Goal: Task Accomplishment & Management: Manage account settings

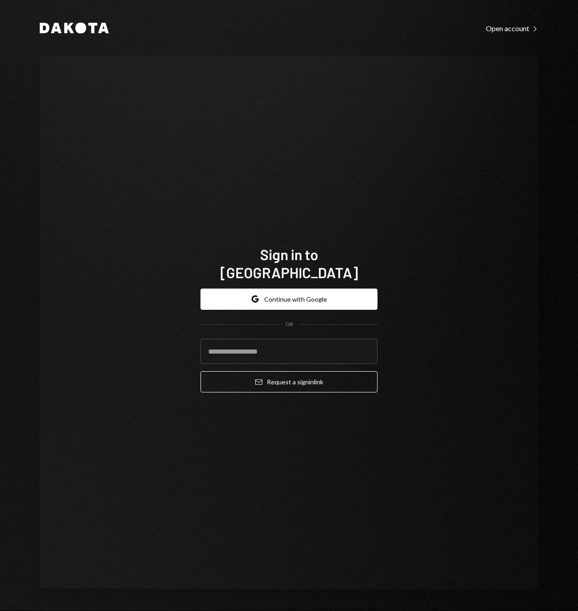
click at [247, 304] on form "Google Continue with Google OR Email Request a sign in link" at bounding box center [288, 340] width 177 height 104
click at [252, 295] on button "Google Continue with Google" at bounding box center [288, 298] width 177 height 21
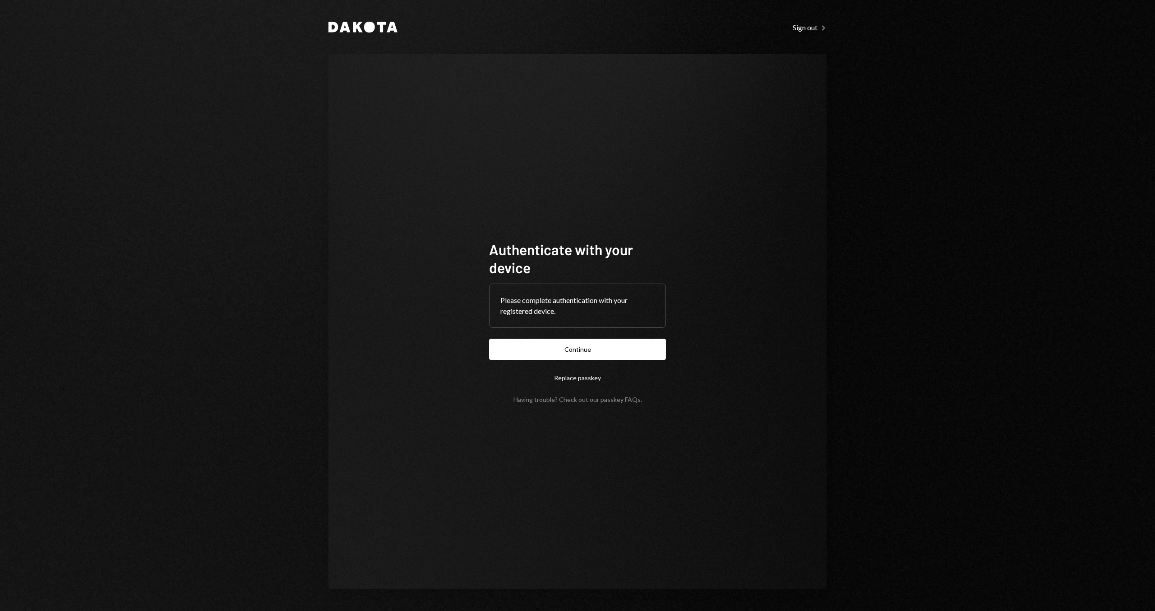
click at [563, 336] on form "Authenticate with your device Please complete authentication with your register…" at bounding box center [577, 321] width 177 height 163
click at [563, 343] on button "Continue" at bounding box center [577, 348] width 177 height 21
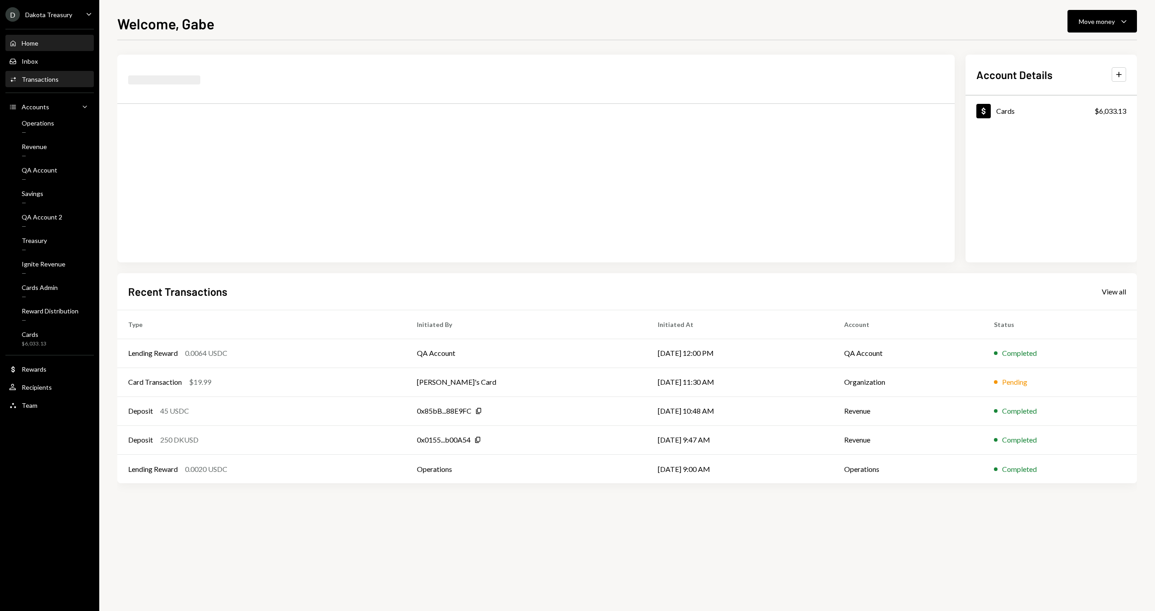
click at [39, 81] on div "Transactions" at bounding box center [40, 79] width 37 height 8
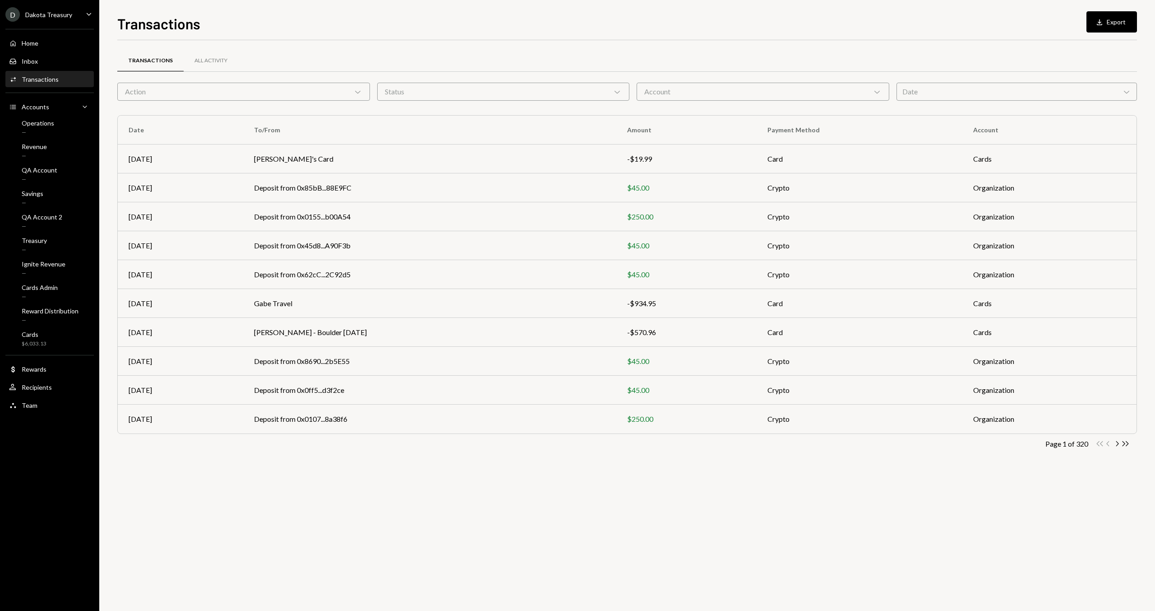
click at [199, 91] on div "Action Chevron Down" at bounding box center [243, 92] width 253 height 18
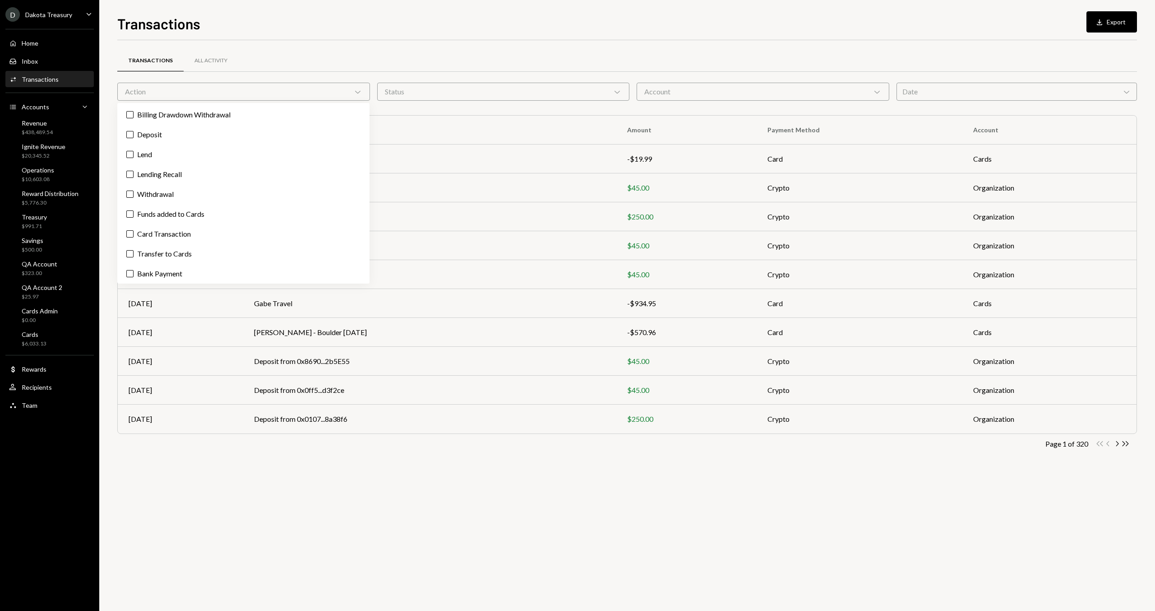
click at [364, 55] on div "Transactions All Activity" at bounding box center [627, 60] width 1020 height 23
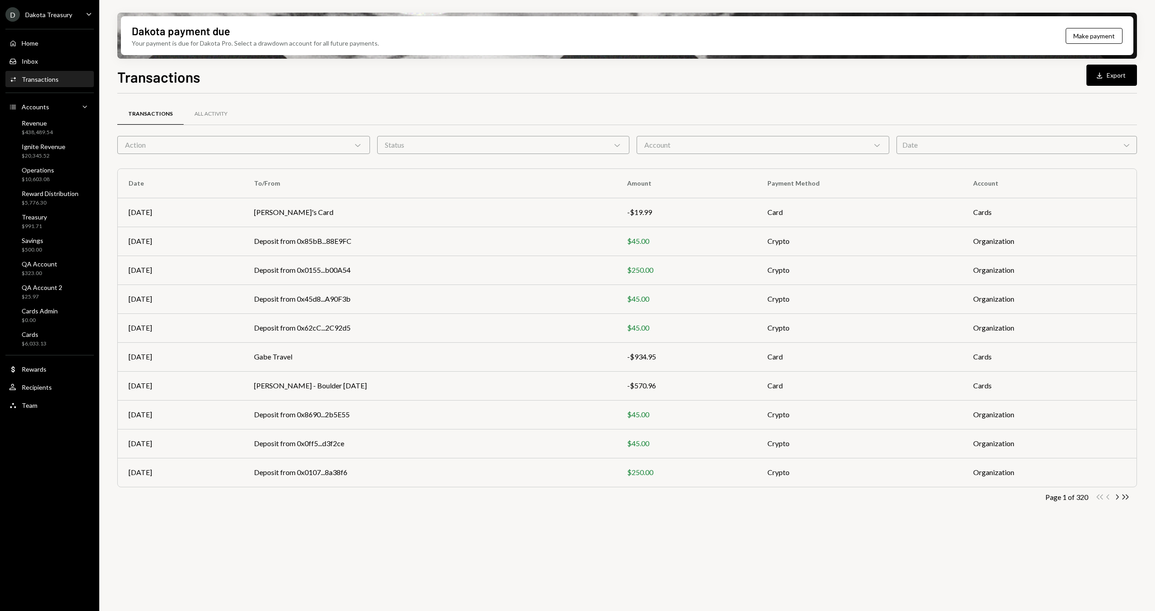
click at [249, 147] on div "Action Chevron Down" at bounding box center [243, 145] width 253 height 18
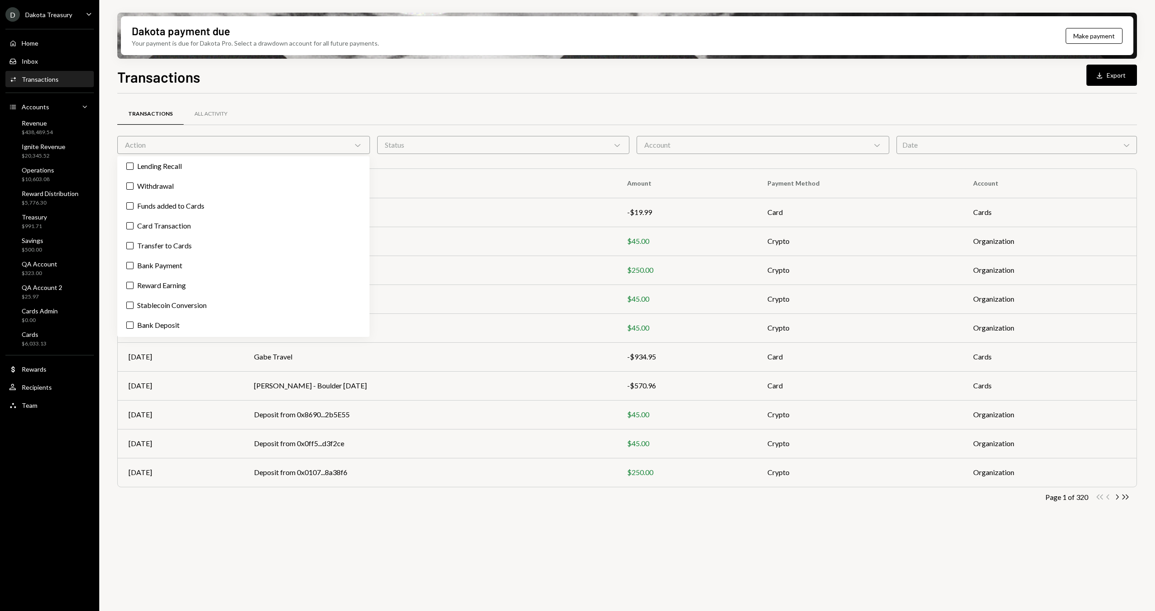
scroll to position [81, 0]
click at [202, 207] on label "Card Transaction" at bounding box center [243, 206] width 245 height 16
click at [134, 207] on button "Card Transaction" at bounding box center [129, 205] width 7 height 7
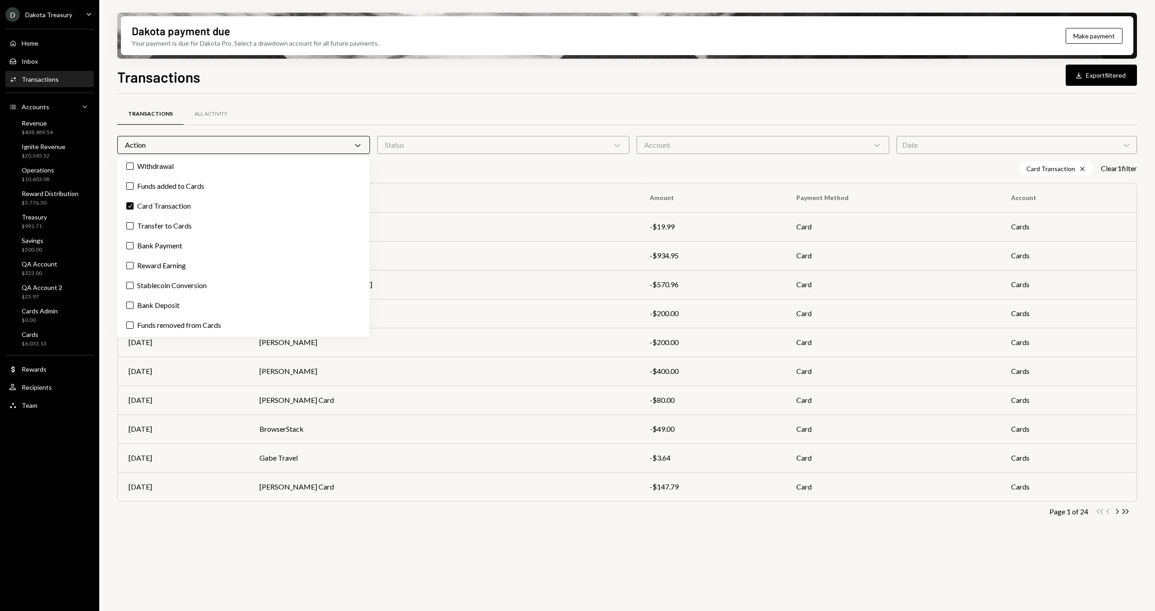
click at [482, 56] on div "Dakota payment due Your payment is due for Dakota Pro. Select a drawdown accoun…" at bounding box center [627, 36] width 1020 height 46
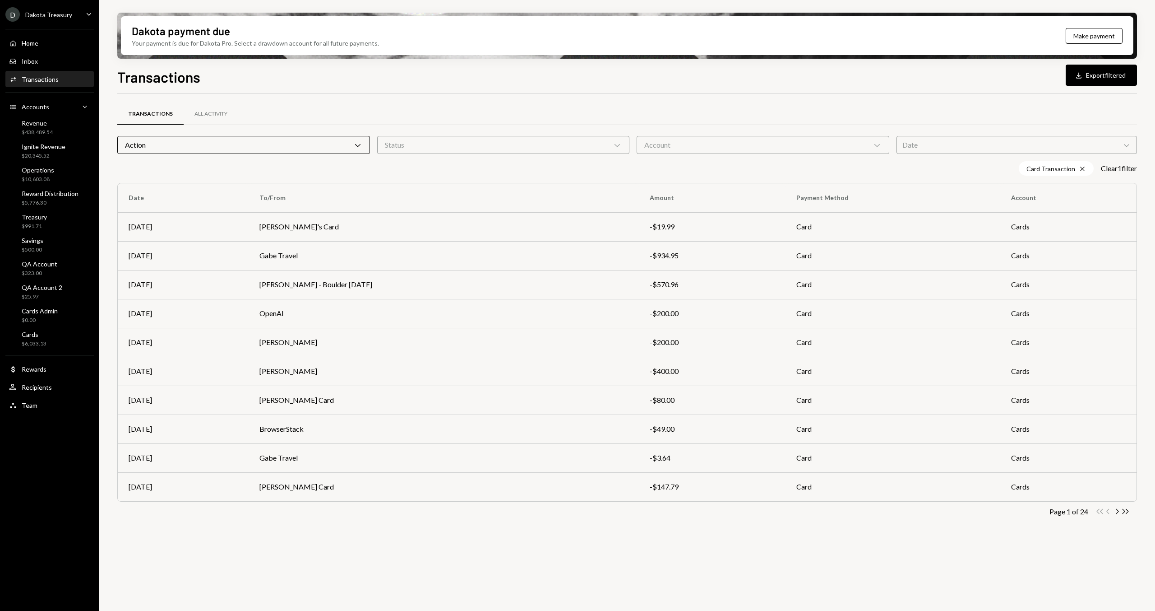
click at [288, 141] on div "Action Chevron Down" at bounding box center [243, 145] width 253 height 18
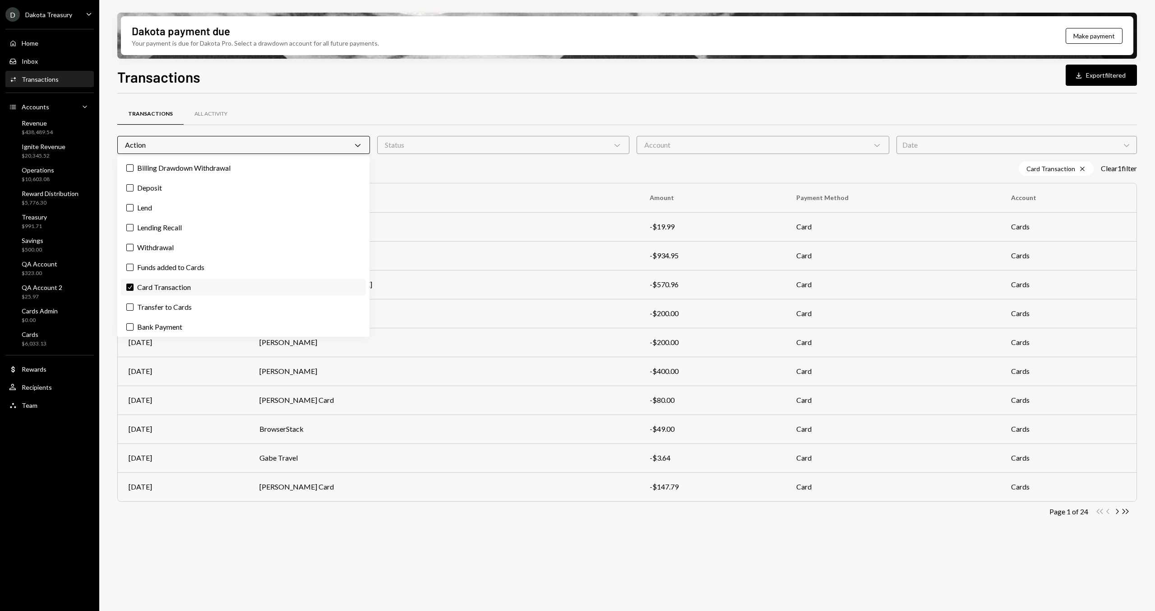
click at [176, 286] on label "Check Card Transaction" at bounding box center [243, 287] width 245 height 16
click at [134, 286] on button "Check" at bounding box center [129, 286] width 7 height 7
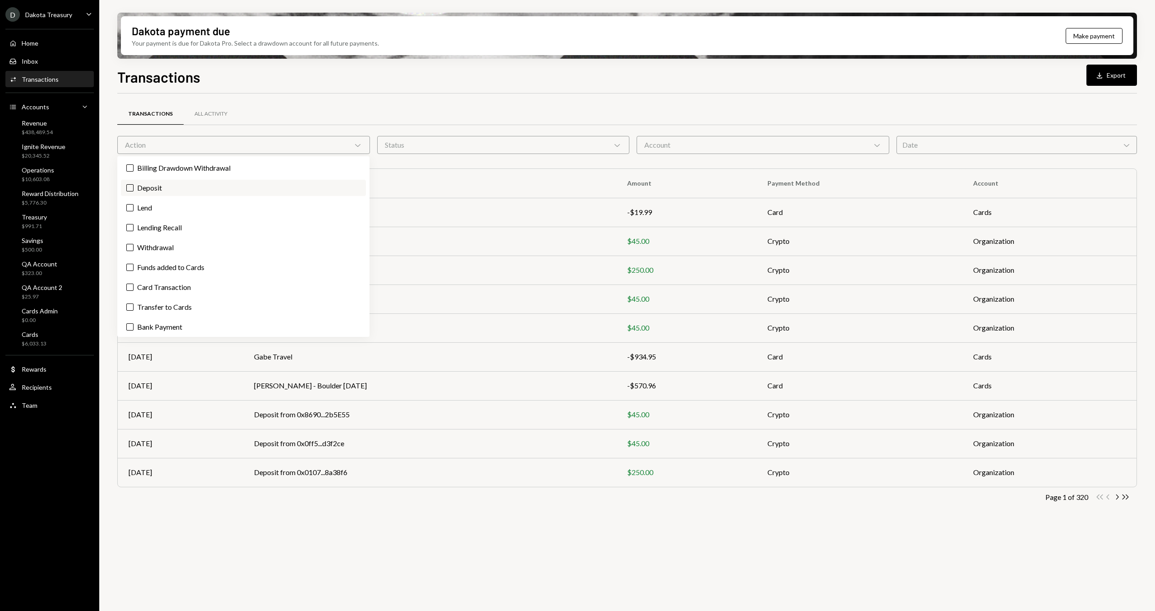
click at [219, 190] on label "Deposit" at bounding box center [243, 188] width 245 height 16
click at [134, 190] on button "Deposit" at bounding box center [129, 187] width 7 height 7
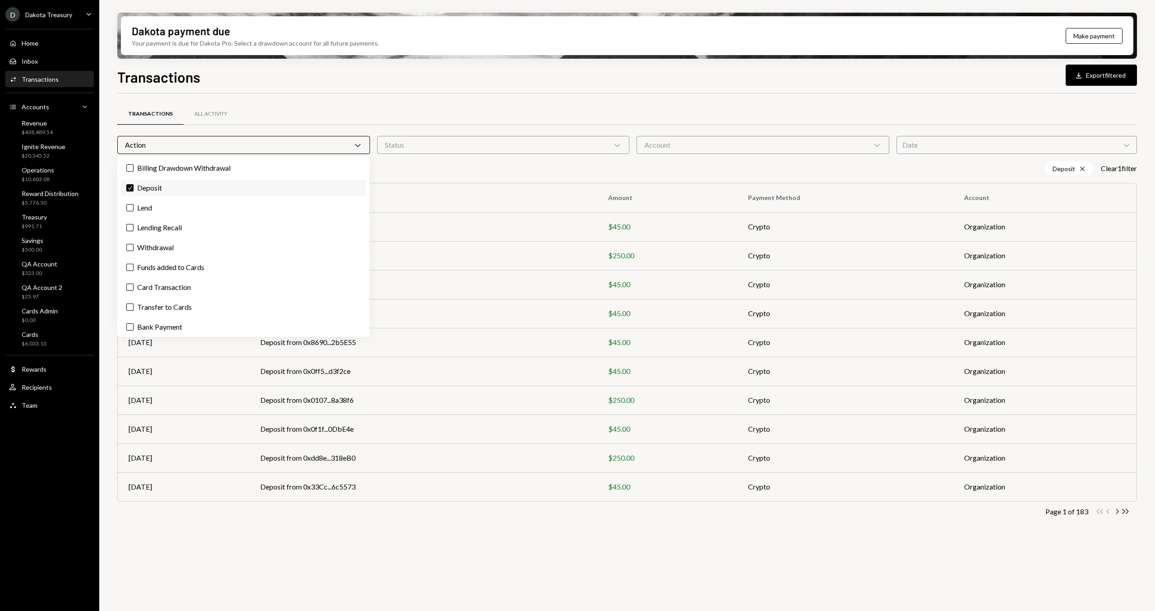
click at [219, 190] on label "Check Deposit" at bounding box center [243, 188] width 245 height 16
click at [134, 190] on button "Check" at bounding box center [129, 187] width 7 height 7
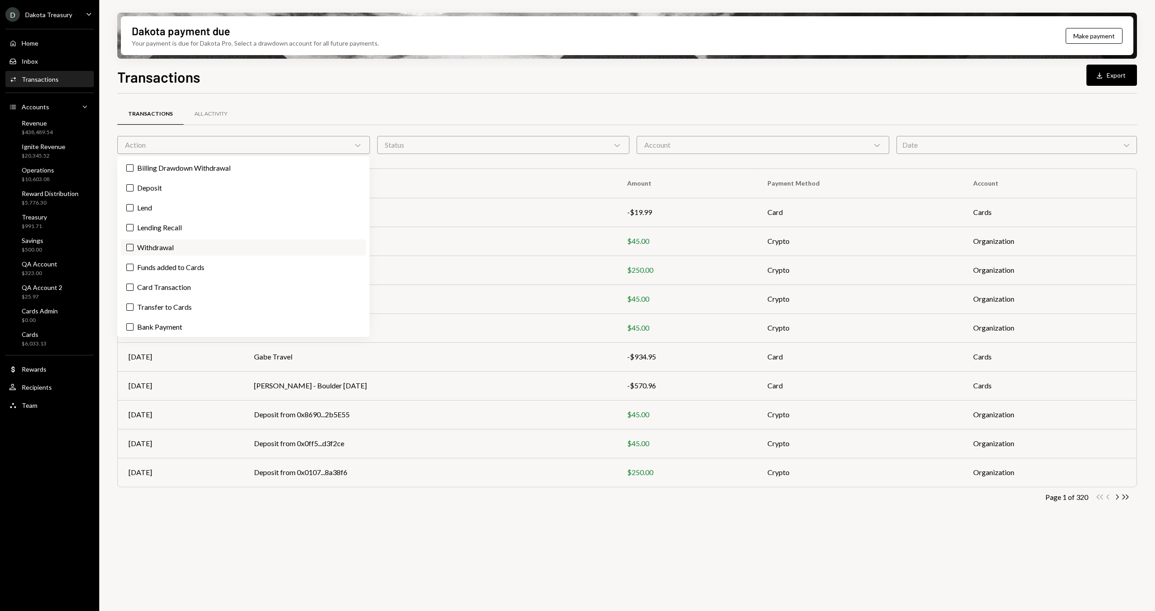
click at [204, 246] on label "Withdrawal" at bounding box center [243, 247] width 245 height 16
click at [134, 246] on button "Withdrawal" at bounding box center [129, 247] width 7 height 7
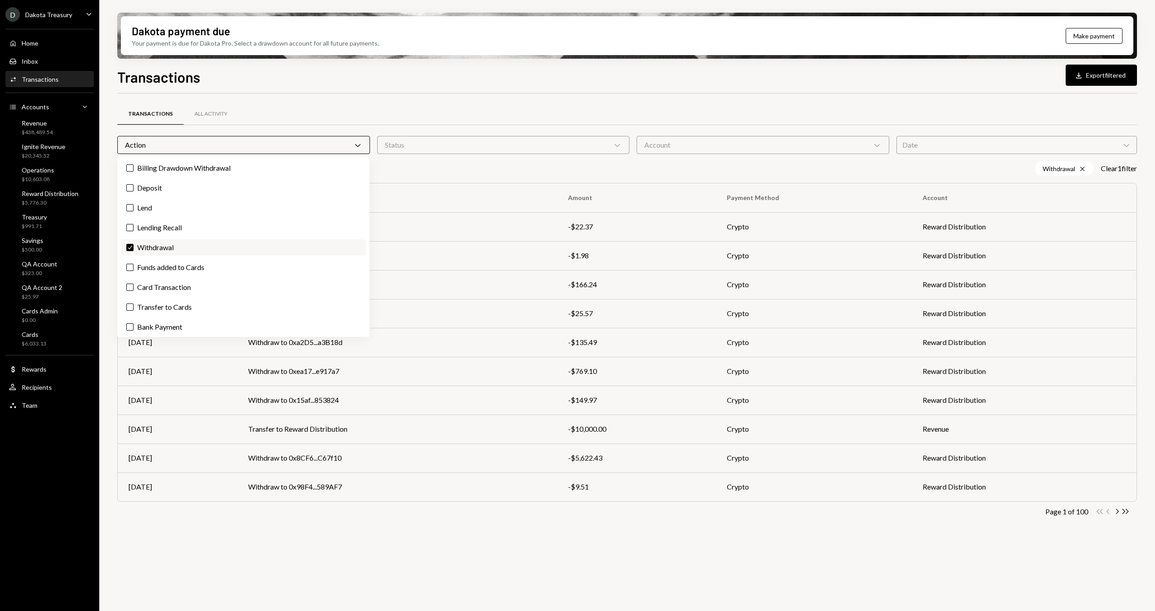
click at [204, 246] on label "Check Withdrawal" at bounding box center [243, 247] width 245 height 16
click at [134, 246] on button "Check" at bounding box center [129, 247] width 7 height 7
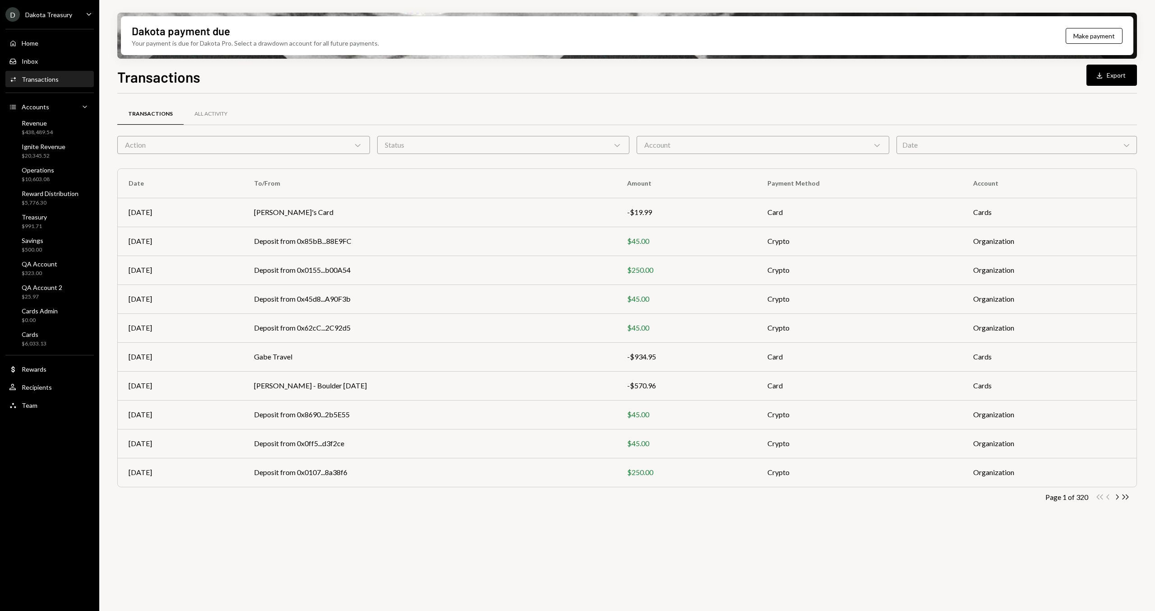
drag, startPoint x: 422, startPoint y: 90, endPoint x: 668, endPoint y: 105, distance: 246.8
click at [422, 91] on div "Transactions Download Export Transactions All Activity Action Chevron Down Stat…" at bounding box center [627, 365] width 1020 height 598
click at [687, 133] on div "Transactions All Activity" at bounding box center [627, 118] width 1020 height 33
click at [685, 153] on div "Account Chevron Down" at bounding box center [763, 145] width 253 height 18
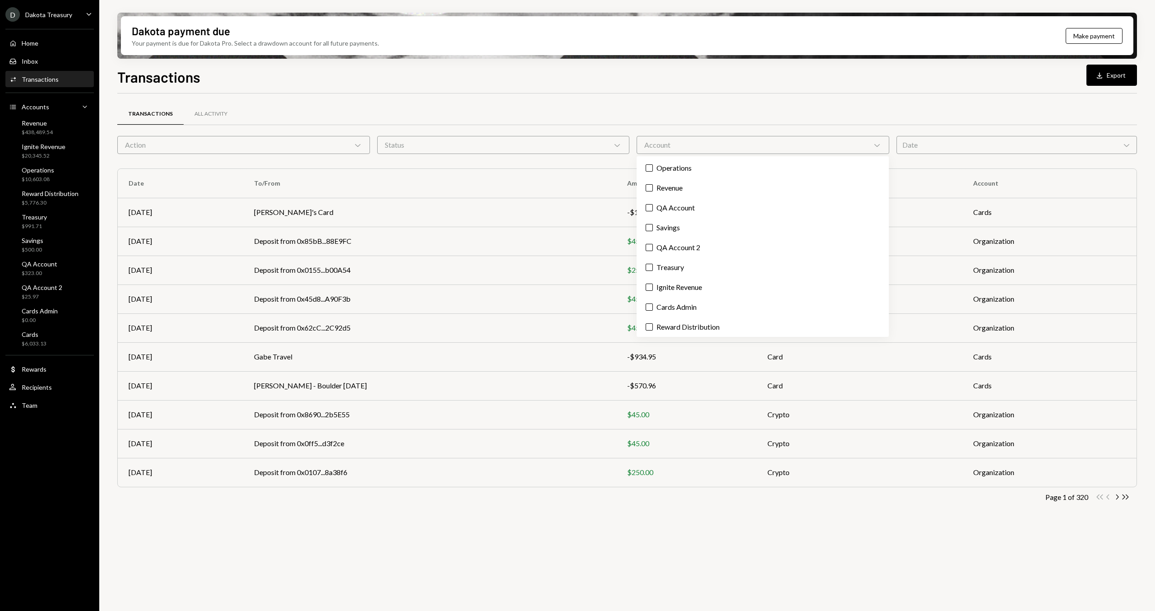
click at [637, 107] on div "Transactions All Activity" at bounding box center [627, 113] width 1020 height 23
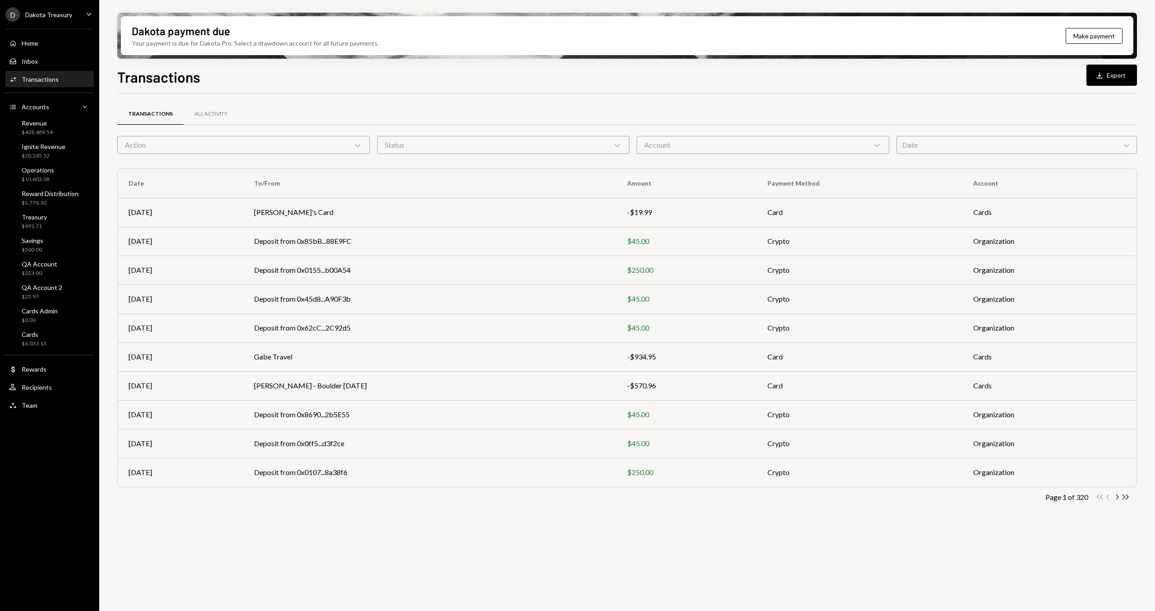
click at [987, 126] on div "Transactions All Activity" at bounding box center [627, 118] width 1020 height 33
click at [974, 139] on div "Date Chevron Down" at bounding box center [1017, 145] width 241 height 18
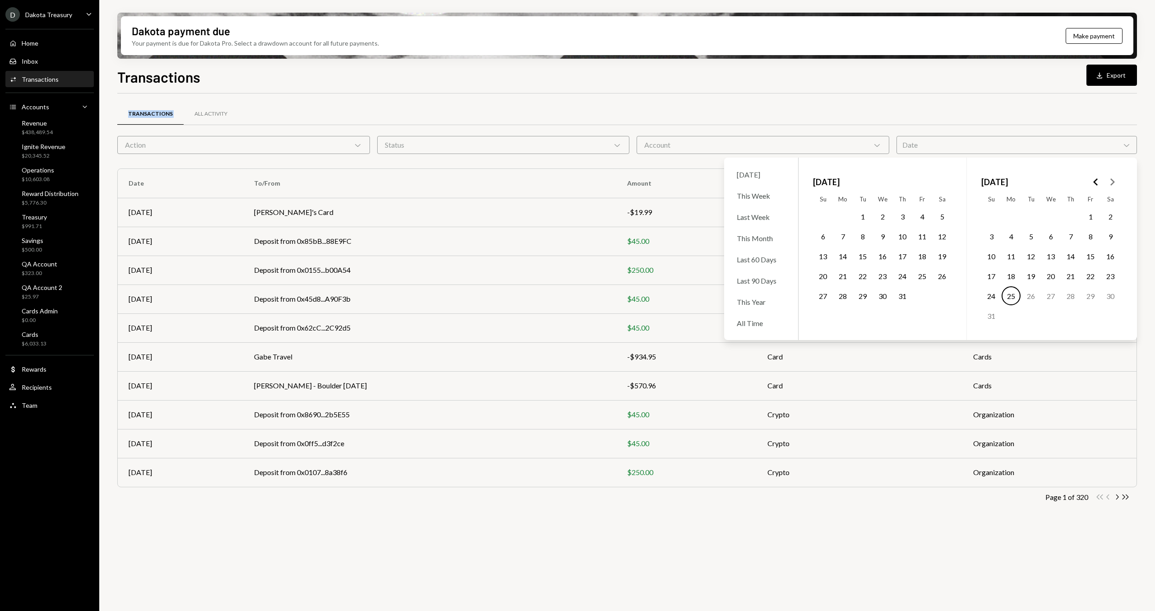
drag, startPoint x: 759, startPoint y: 103, endPoint x: 628, endPoint y: 101, distance: 131.3
click at [747, 101] on div "Transactions All Activity Action Chevron Down Status Chevron Down Account Chevr…" at bounding box center [627, 308] width 1020 height 431
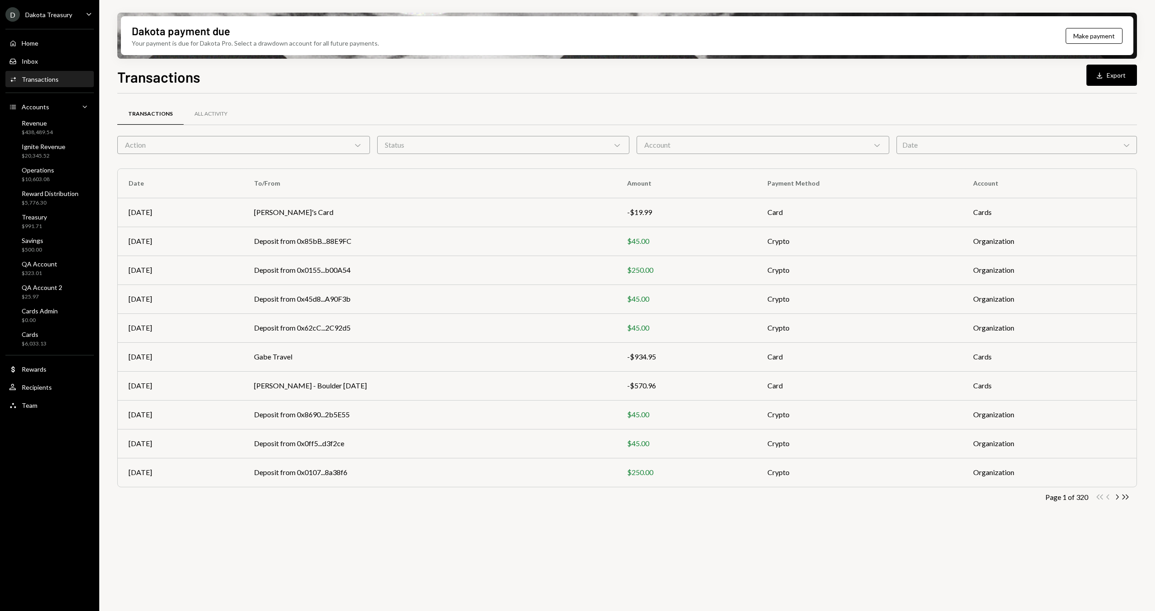
click at [30, 22] on ul "D Dakota Treasury Caret Down Home Home Inbox Inbox Activities Transactions Acco…" at bounding box center [49, 207] width 99 height 415
click at [50, 328] on link "Cards $6,033.13" at bounding box center [49, 339] width 88 height 22
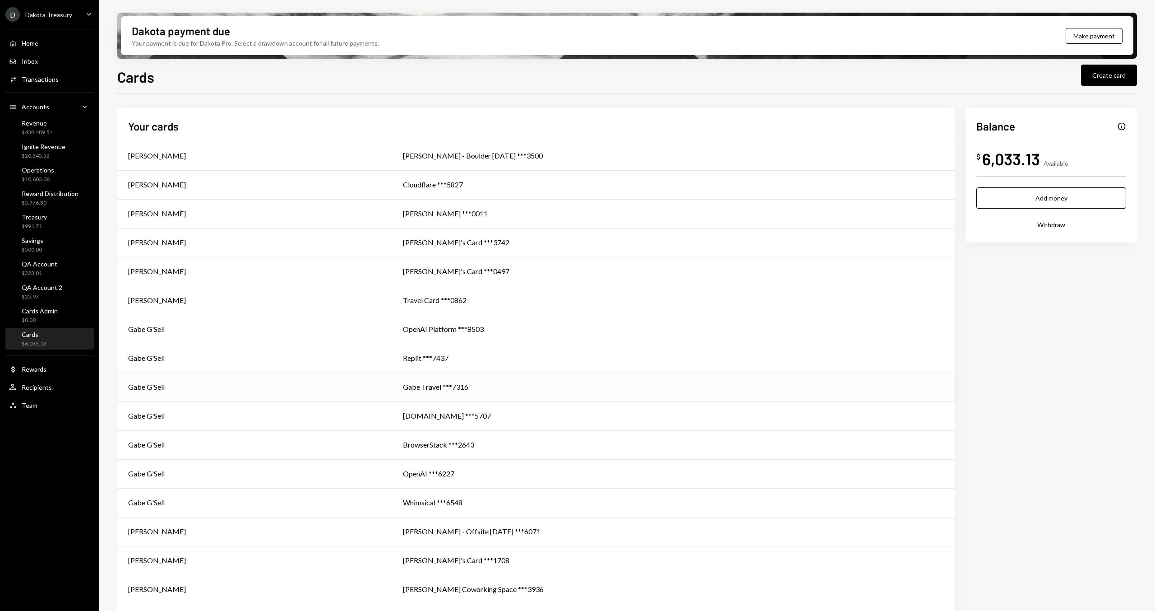
click at [220, 383] on div "Gabe G'Sell" at bounding box center [254, 386] width 253 height 11
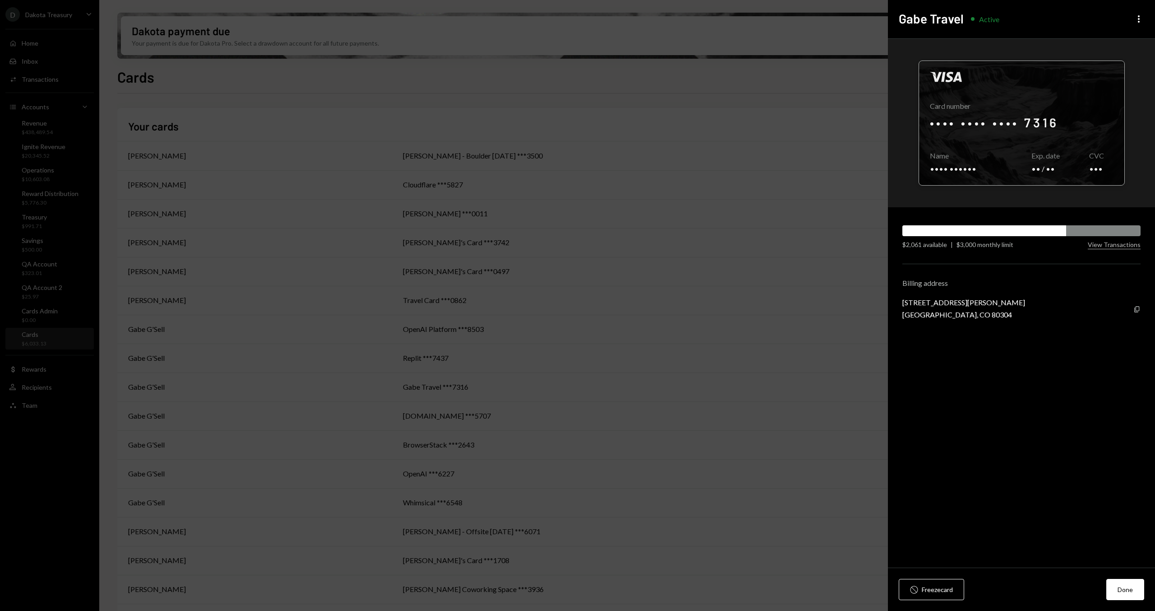
click at [978, 142] on div at bounding box center [1021, 123] width 205 height 124
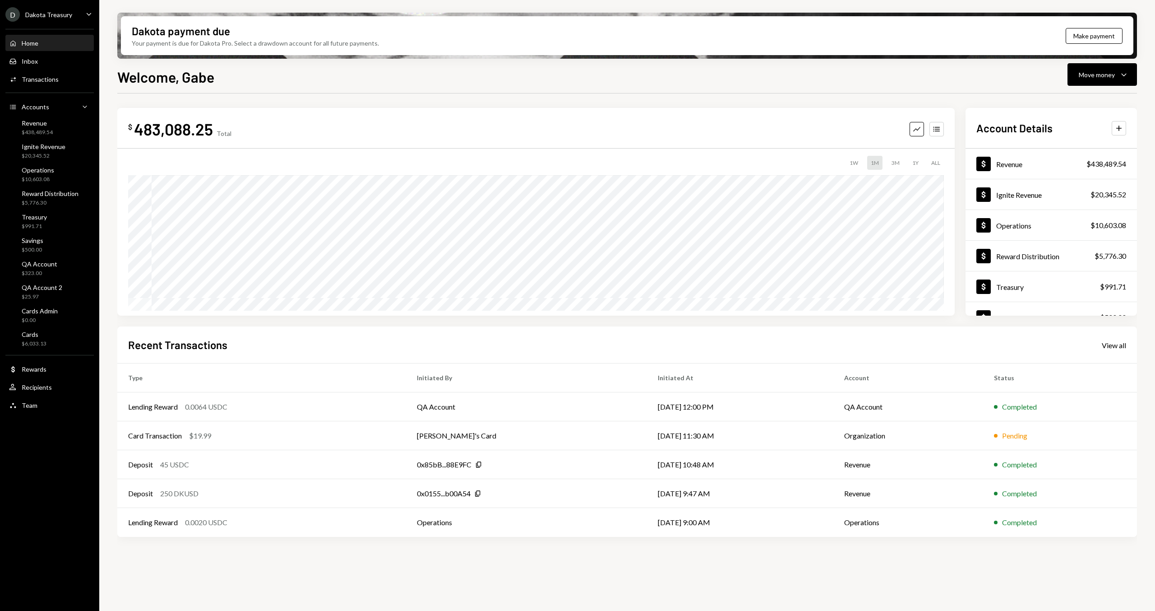
click at [314, 8] on div "Dakota payment due Your payment is due for Dakota Pro. Select a drawdown accoun…" at bounding box center [627, 305] width 1056 height 611
click at [144, 38] on div "Your payment is due for Dakota Pro. Select a drawdown account for all future pa…" at bounding box center [255, 42] width 247 height 9
